Goal: Check status: Check status

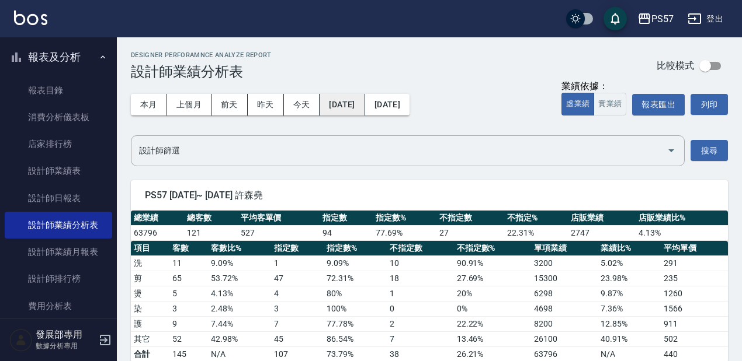
click at [354, 104] on button "[DATE]" at bounding box center [341, 105] width 45 height 22
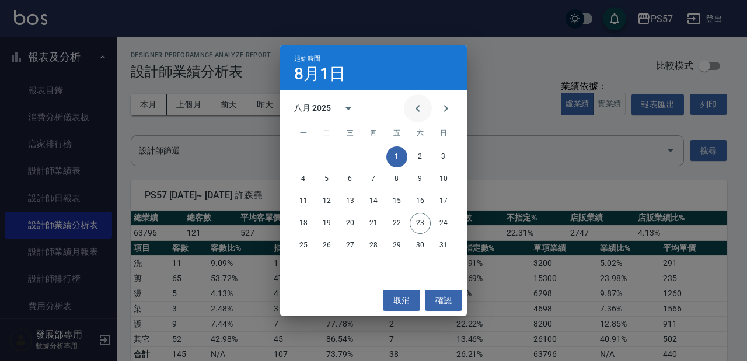
click at [425, 104] on icon "Previous month" at bounding box center [418, 109] width 14 height 14
click at [321, 155] on button "1" at bounding box center [326, 157] width 21 height 21
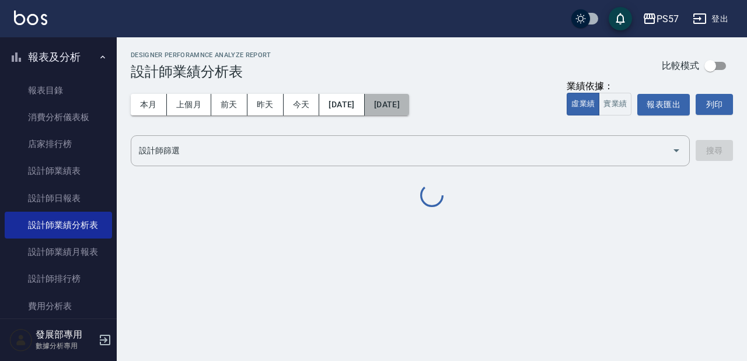
click at [409, 99] on button "[DATE]" at bounding box center [387, 105] width 44 height 22
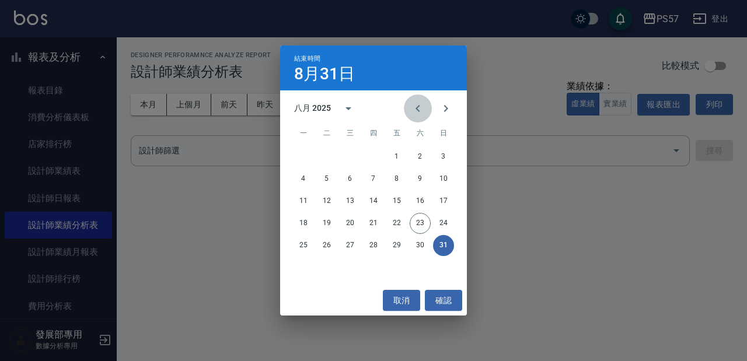
click at [415, 110] on icon "Previous month" at bounding box center [418, 109] width 14 height 14
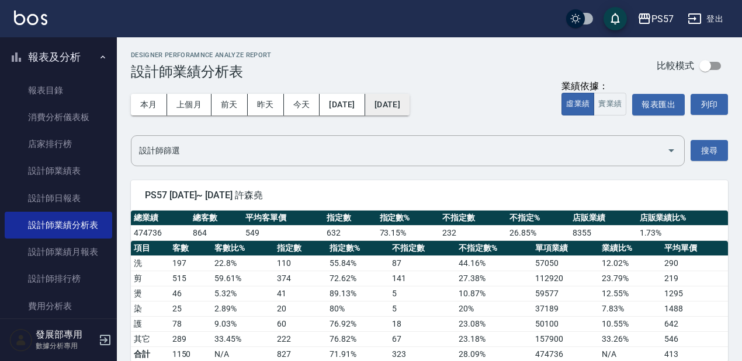
click at [409, 110] on button "[DATE]" at bounding box center [387, 105] width 44 height 22
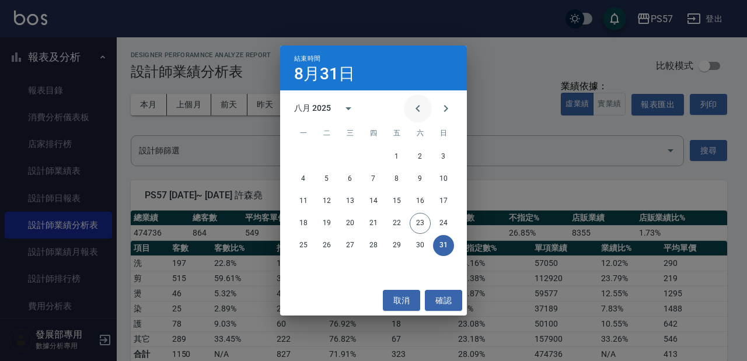
click at [417, 110] on icon "Previous month" at bounding box center [418, 108] width 4 height 7
click at [416, 114] on icon "Previous month" at bounding box center [418, 109] width 14 height 14
click at [354, 254] on button "30" at bounding box center [350, 245] width 21 height 21
